Goal: Transaction & Acquisition: Register for event/course

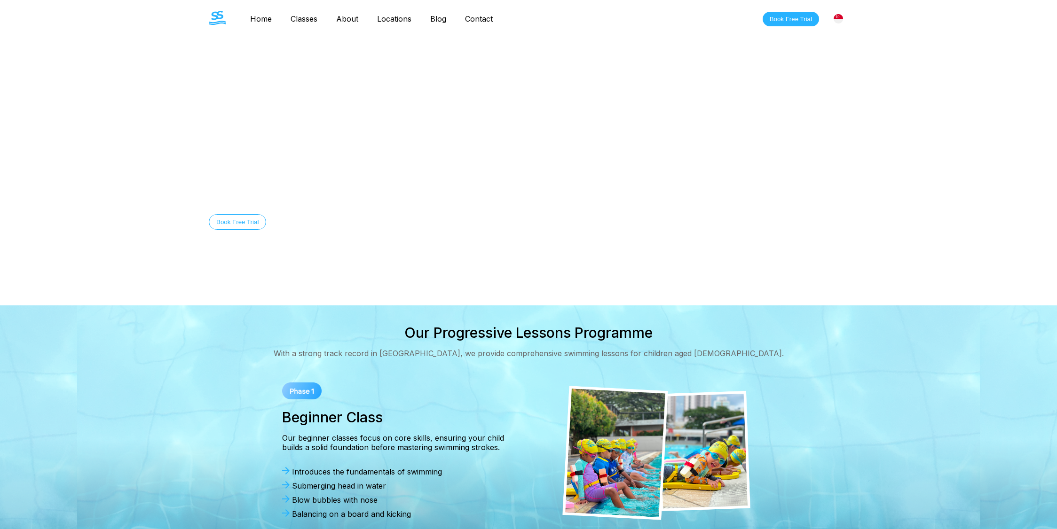
click at [304, 13] on nav "Home Classes About Locations Bishan Sengkang Clementi Pasir Ris Blog Contact" at bounding box center [371, 19] width 261 height 16
click at [301, 19] on link "Classes" at bounding box center [304, 18] width 46 height 9
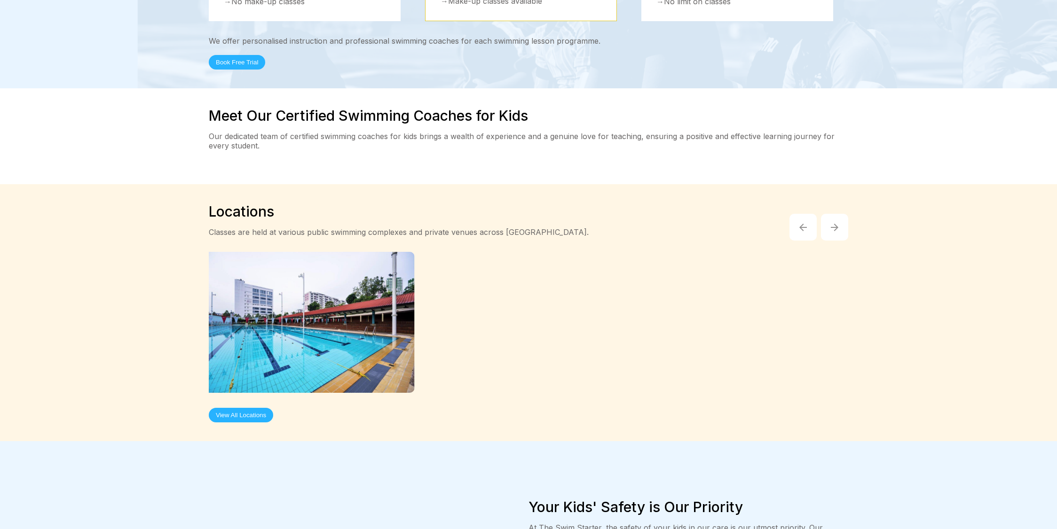
scroll to position [579, 0]
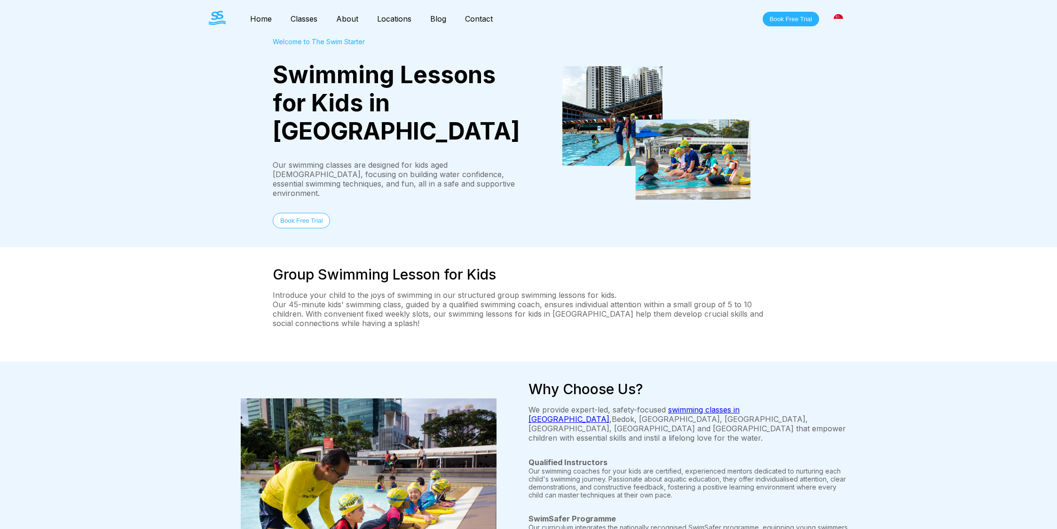
click at [938, 280] on div "Group Swimming Lesson for Kids Introduce your child to the joys of swimming in …" at bounding box center [528, 304] width 1057 height 115
